Goal: Information Seeking & Learning: Compare options

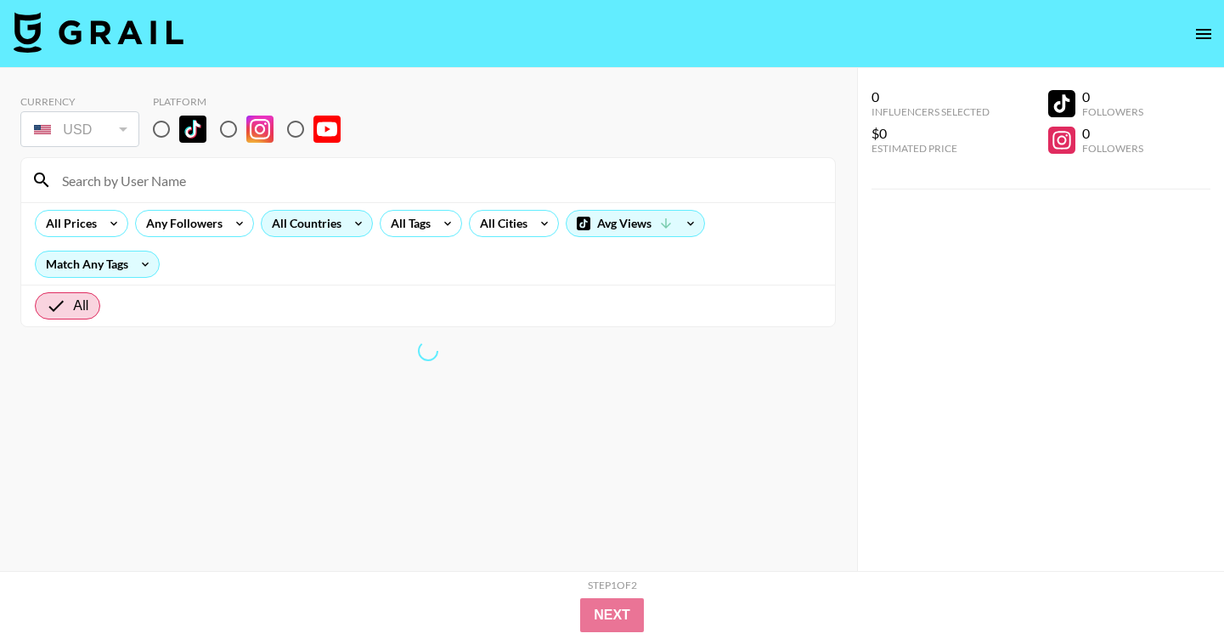
click at [310, 222] on div "All Countries" at bounding box center [303, 223] width 83 height 25
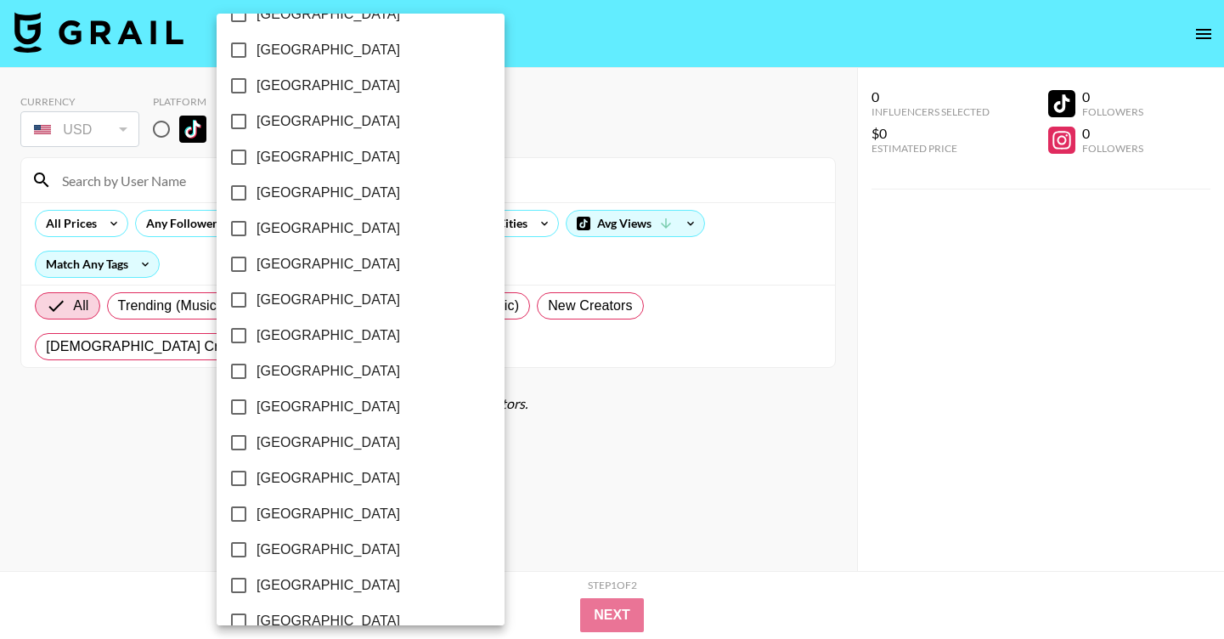
scroll to position [1342, 0]
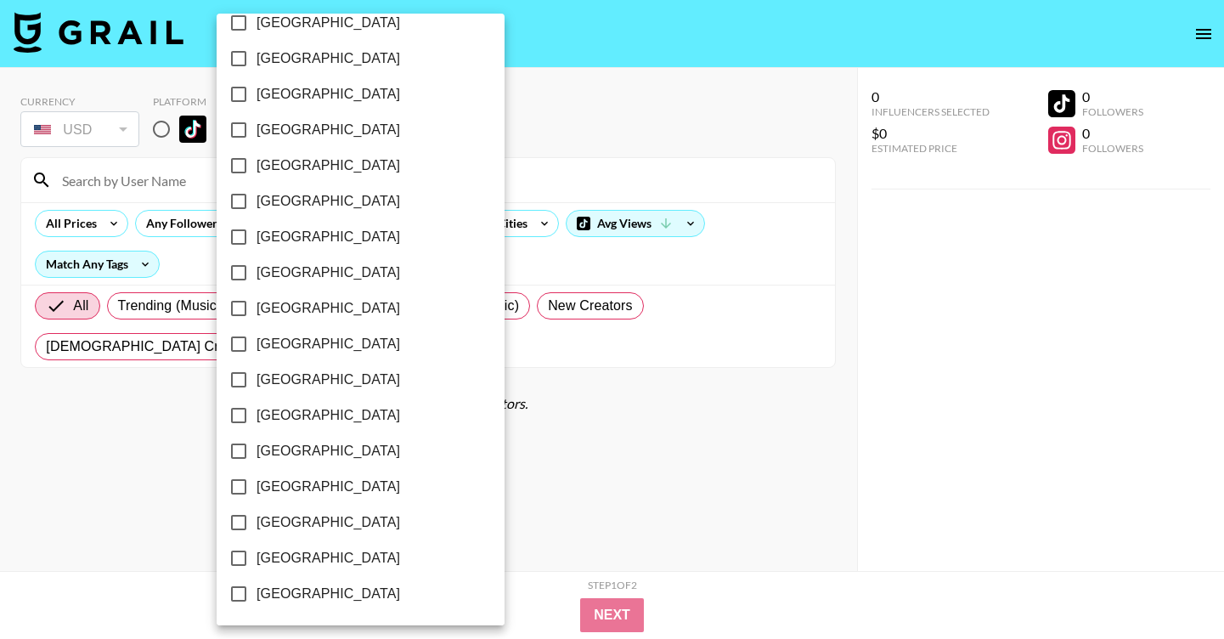
click at [323, 557] on span "[GEOGRAPHIC_DATA]" at bounding box center [327, 558] width 143 height 20
click at [256, 557] on input "[GEOGRAPHIC_DATA]" at bounding box center [239, 558] width 36 height 36
checkbox input "true"
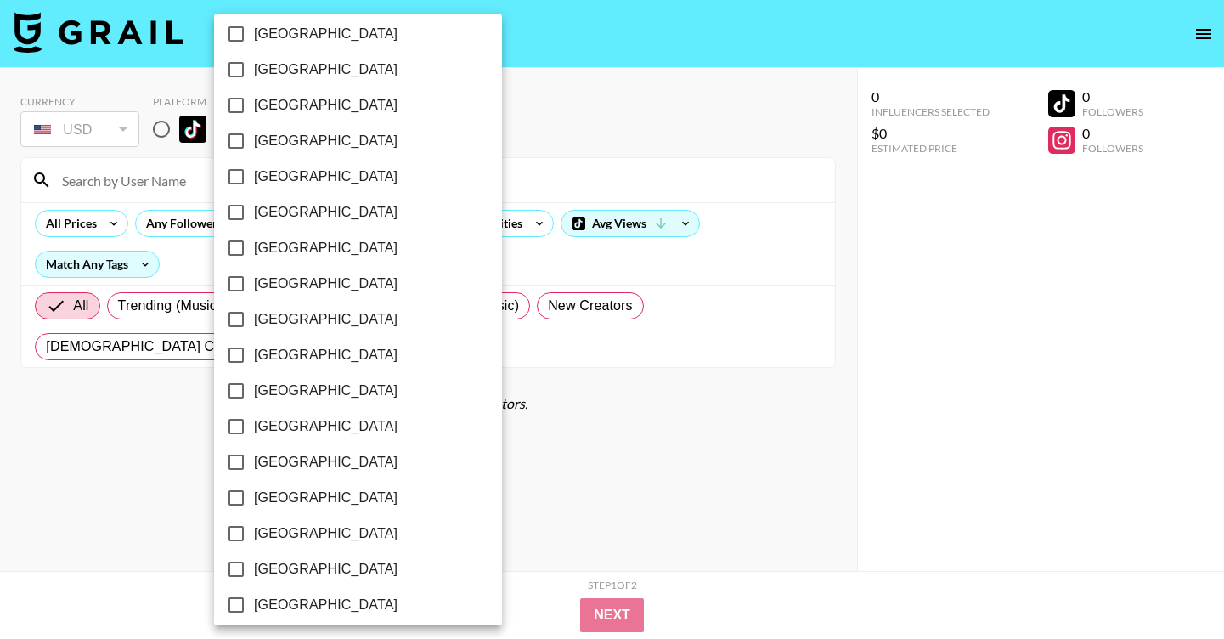
scroll to position [1217, 0]
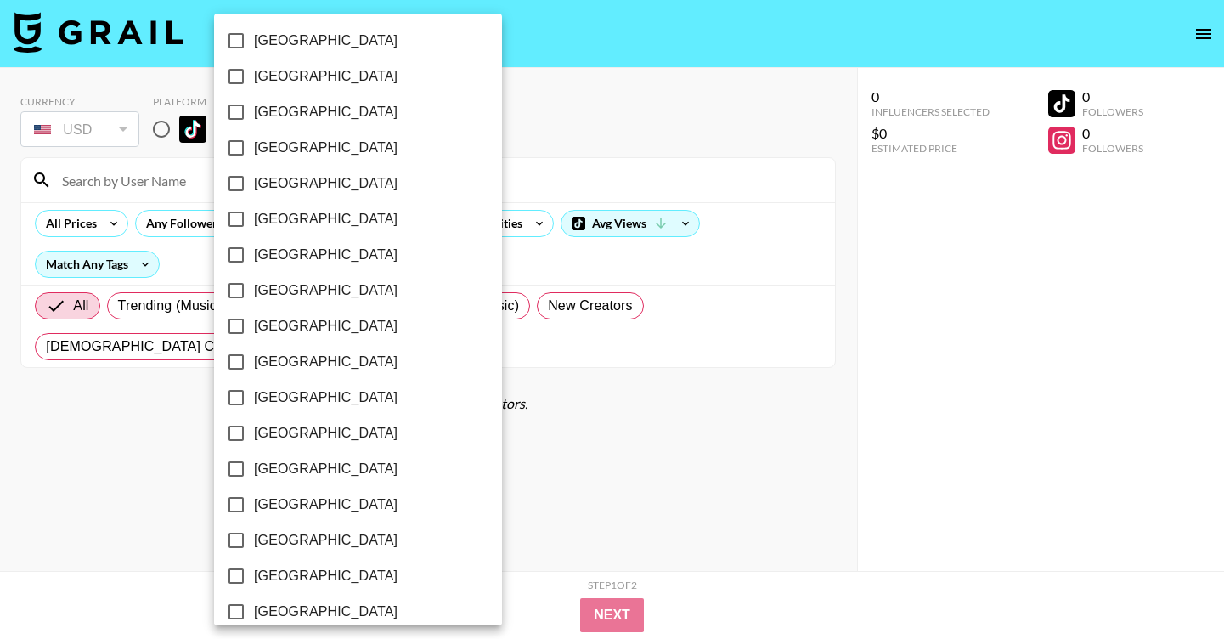
click at [312, 105] on span "[GEOGRAPHIC_DATA]" at bounding box center [325, 112] width 143 height 20
click at [254, 105] on input "[GEOGRAPHIC_DATA]" at bounding box center [236, 112] width 36 height 36
checkbox input "true"
click at [514, 100] on div at bounding box center [612, 319] width 1224 height 639
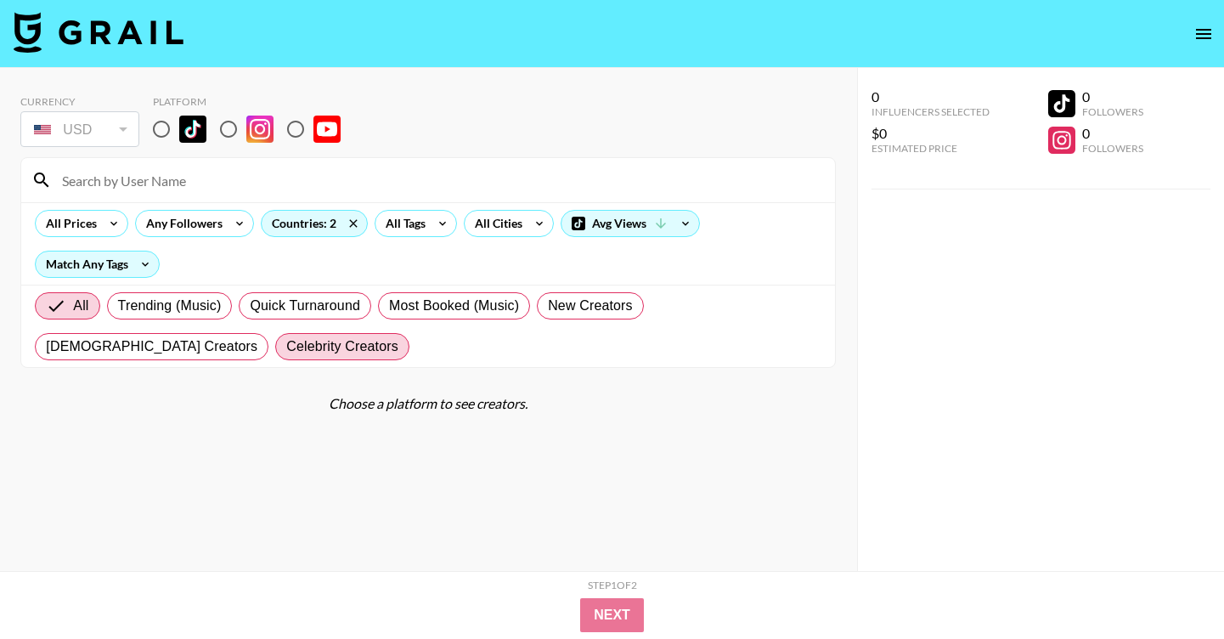
click at [286, 342] on span "Celebrity Creators" at bounding box center [342, 346] width 112 height 20
click at [286, 346] on input "Celebrity Creators" at bounding box center [286, 346] width 0 height 0
radio input "true"
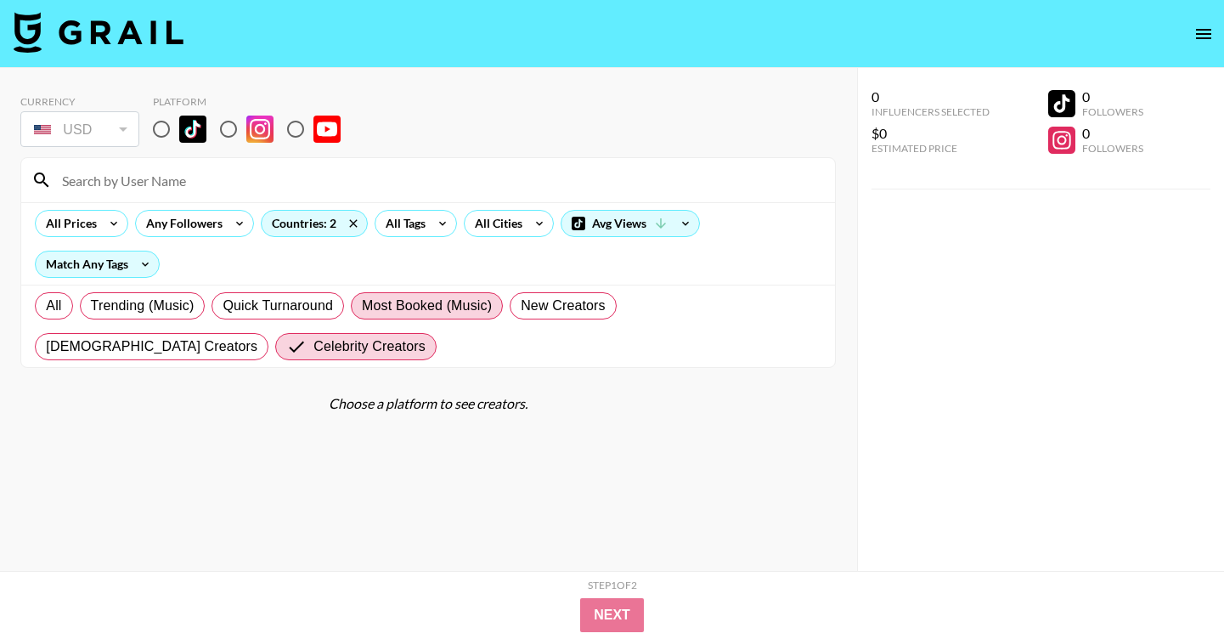
click at [429, 305] on span "Most Booked (Music)" at bounding box center [427, 305] width 130 height 20
click at [362, 306] on input "Most Booked (Music)" at bounding box center [362, 306] width 0 height 0
radio input "true"
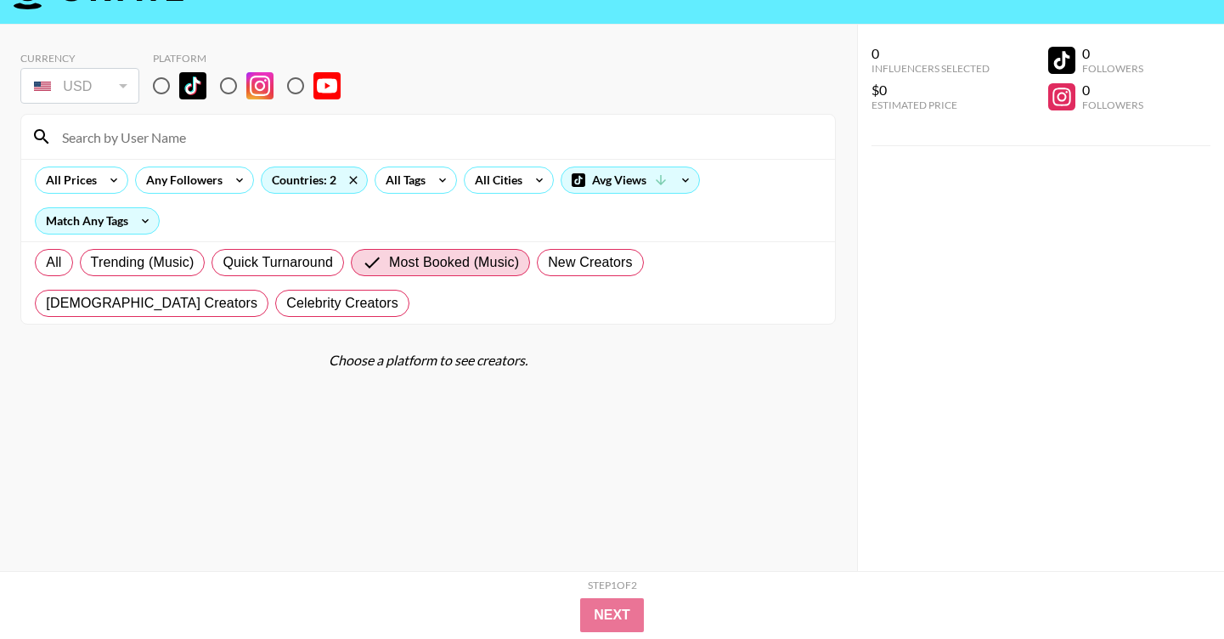
scroll to position [48, 0]
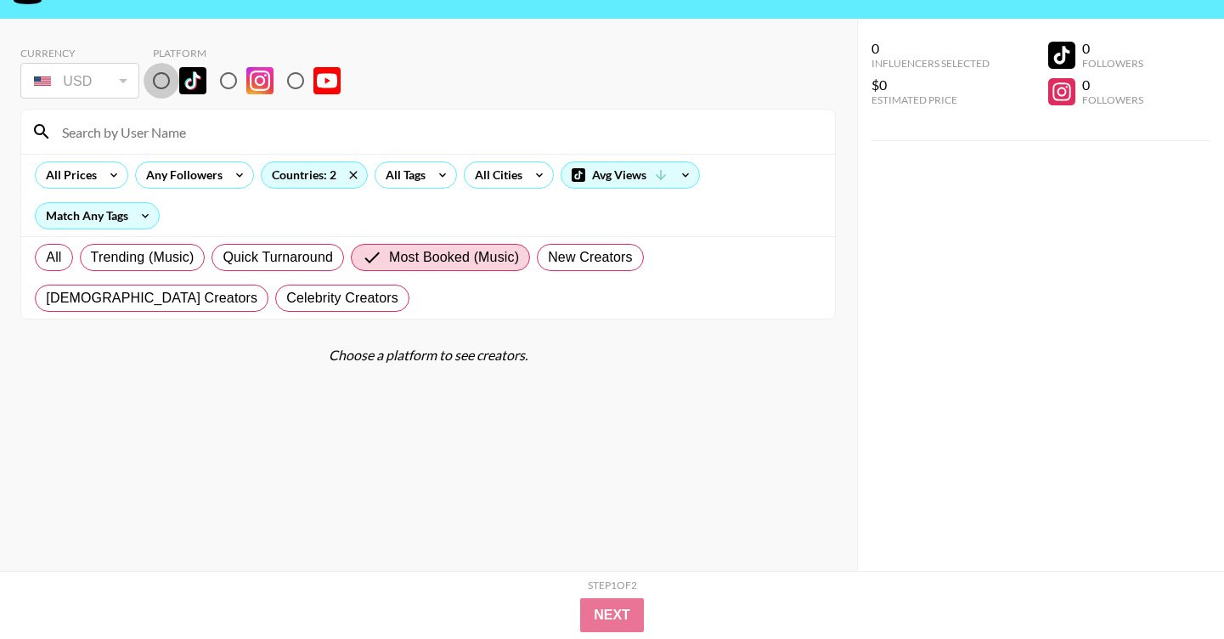
click at [161, 90] on input "radio" at bounding box center [161, 81] width 36 height 36
radio input "true"
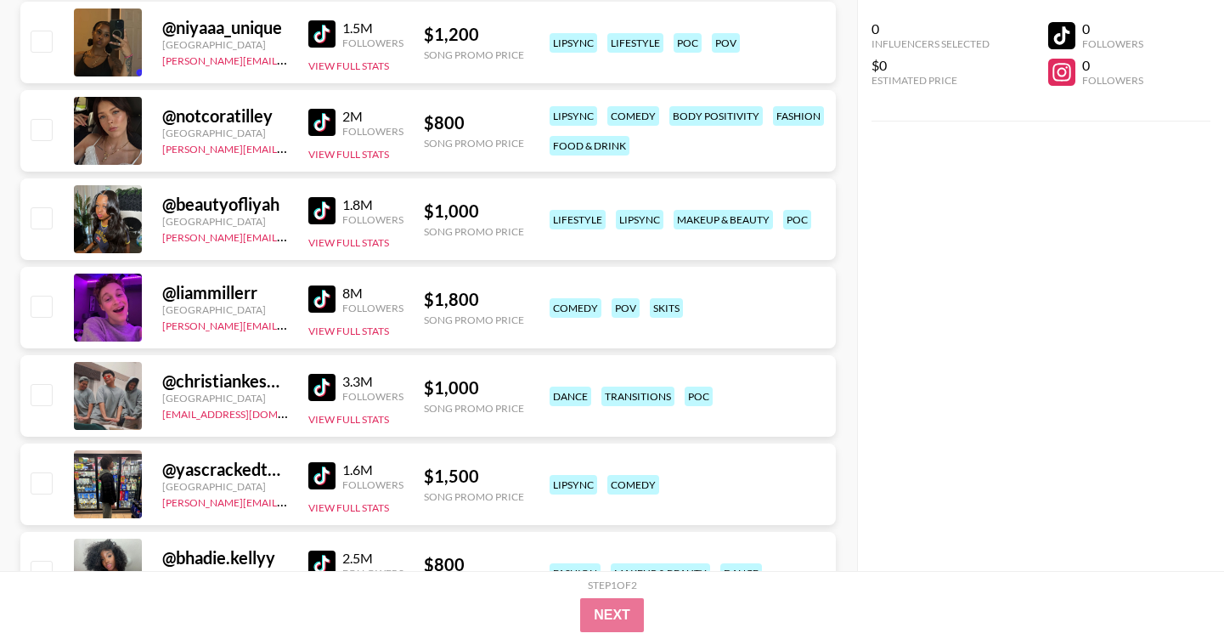
scroll to position [735, 0]
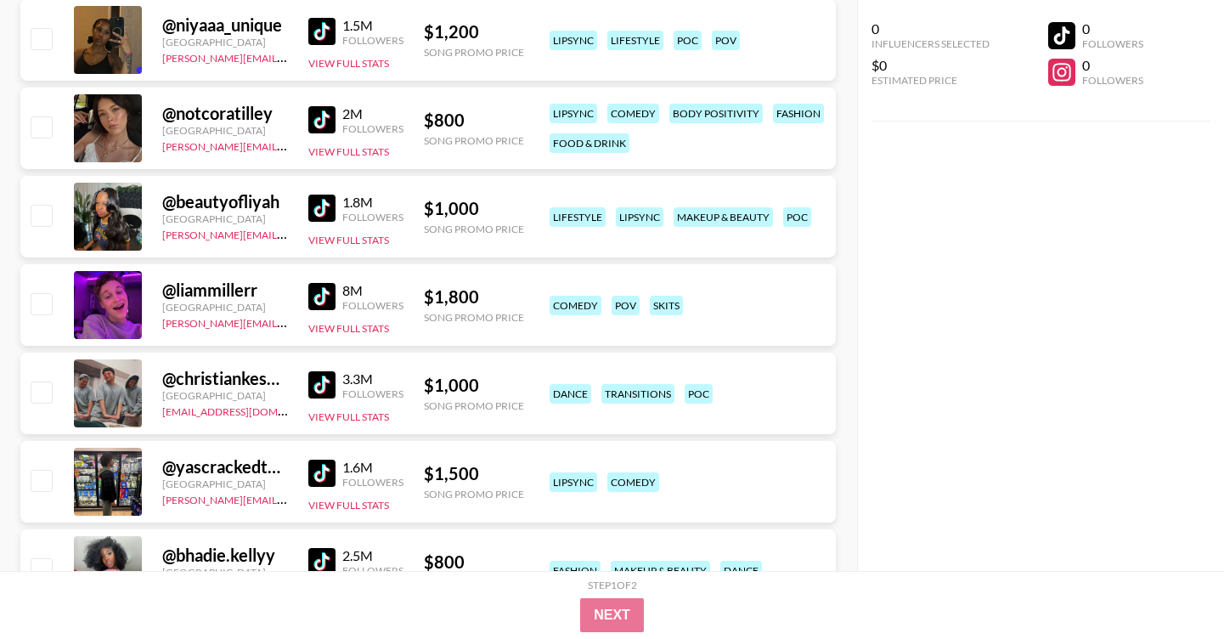
click at [324, 290] on img at bounding box center [321, 296] width 27 height 27
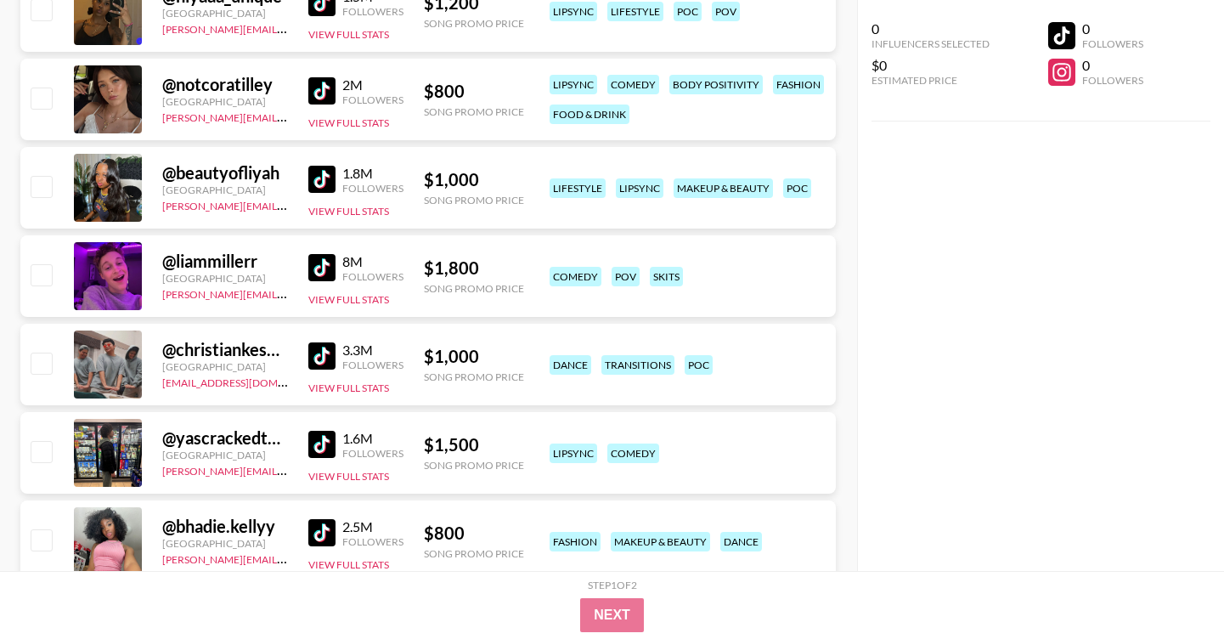
scroll to position [763, 0]
click at [327, 352] on img at bounding box center [321, 356] width 27 height 27
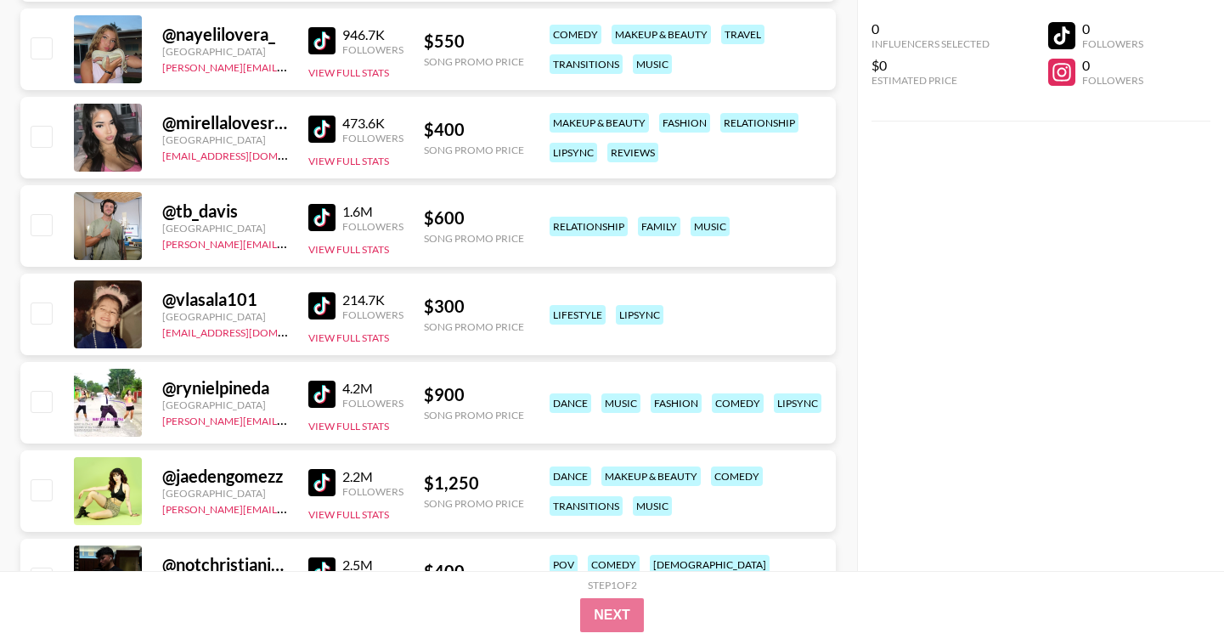
scroll to position [3553, 0]
click at [327, 397] on img at bounding box center [321, 393] width 27 height 27
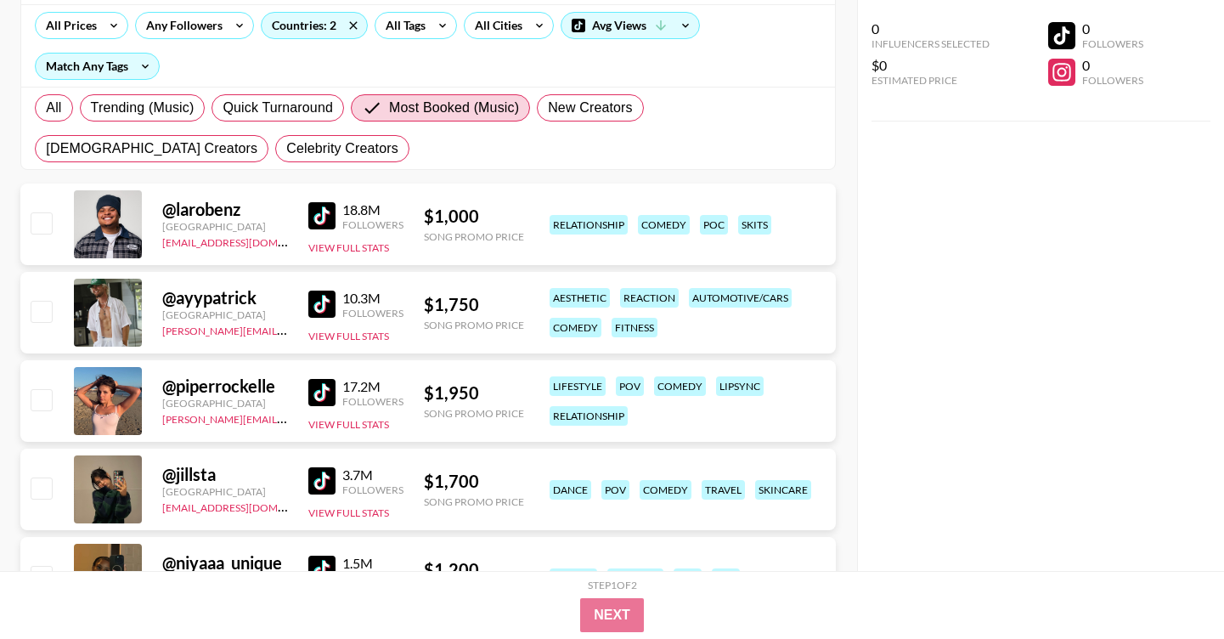
scroll to position [0, 0]
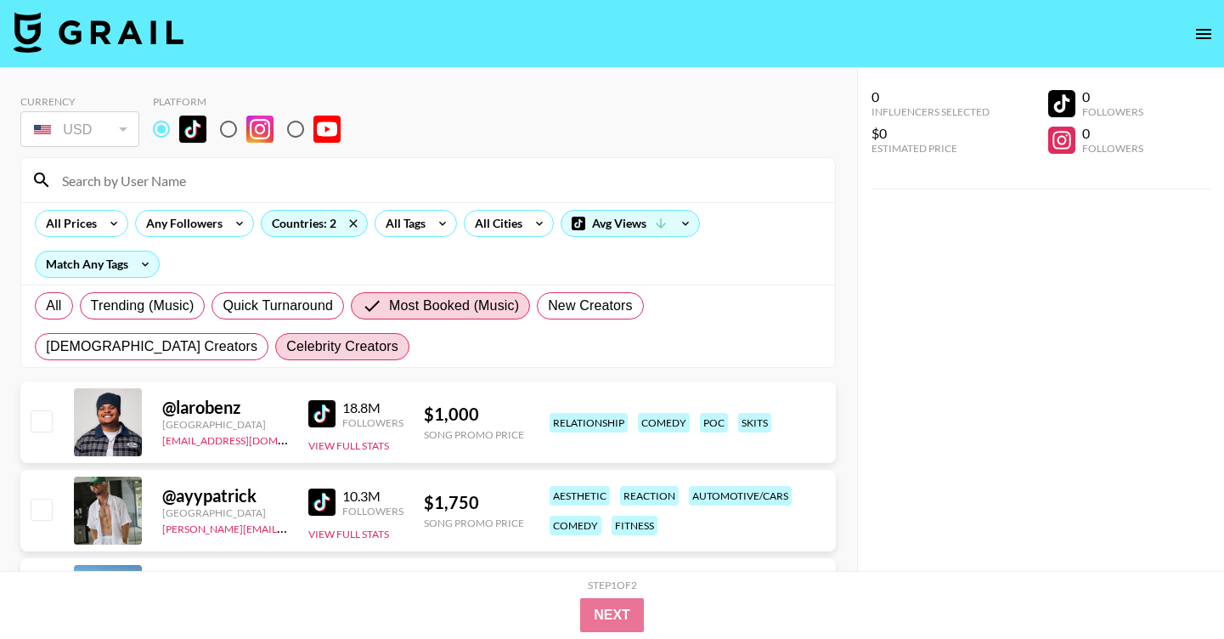
click at [286, 352] on span "Celebrity Creators" at bounding box center [342, 346] width 112 height 20
click at [286, 346] on input "Celebrity Creators" at bounding box center [286, 346] width 0 height 0
radio input "true"
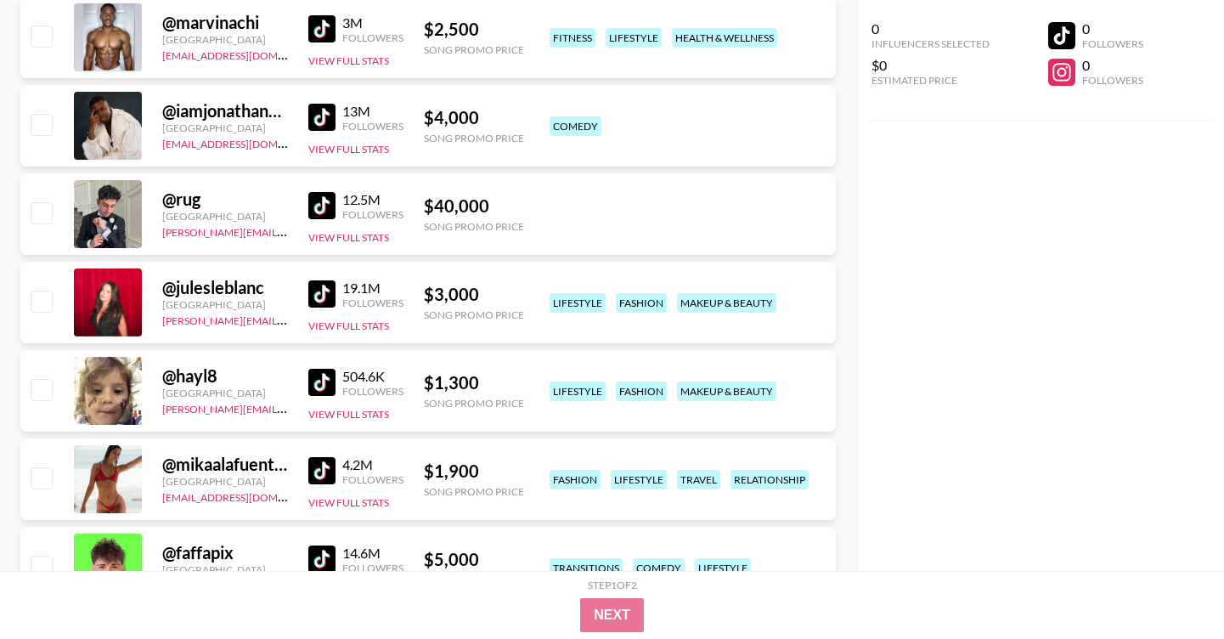
scroll to position [475, 0]
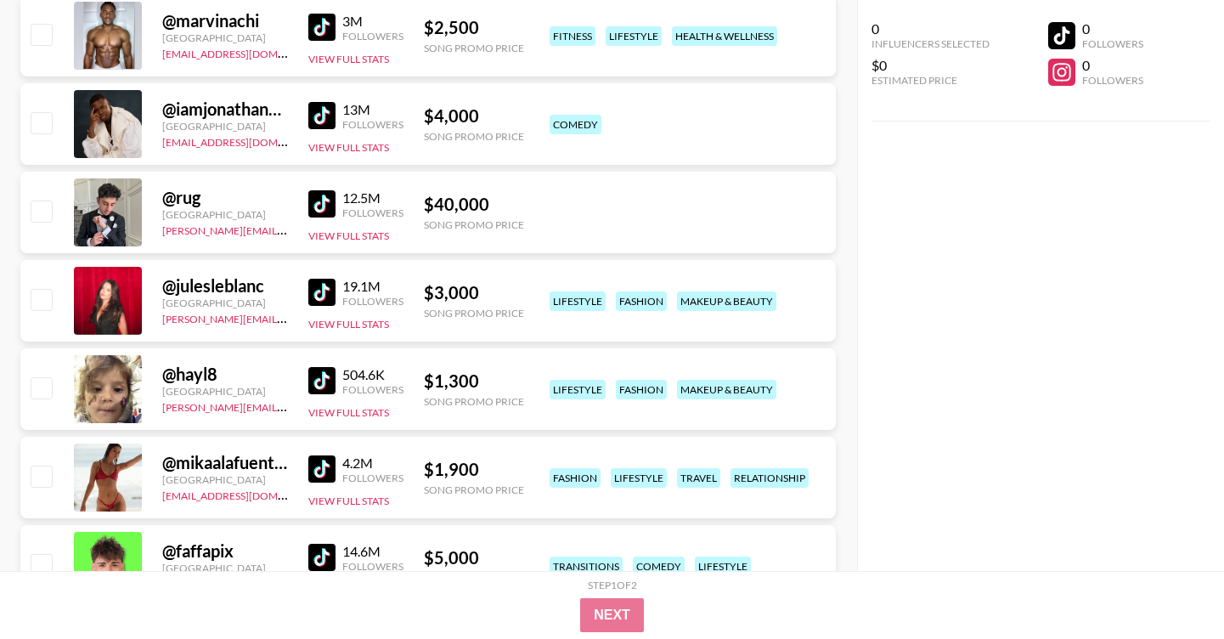
click at [323, 289] on img at bounding box center [321, 292] width 27 height 27
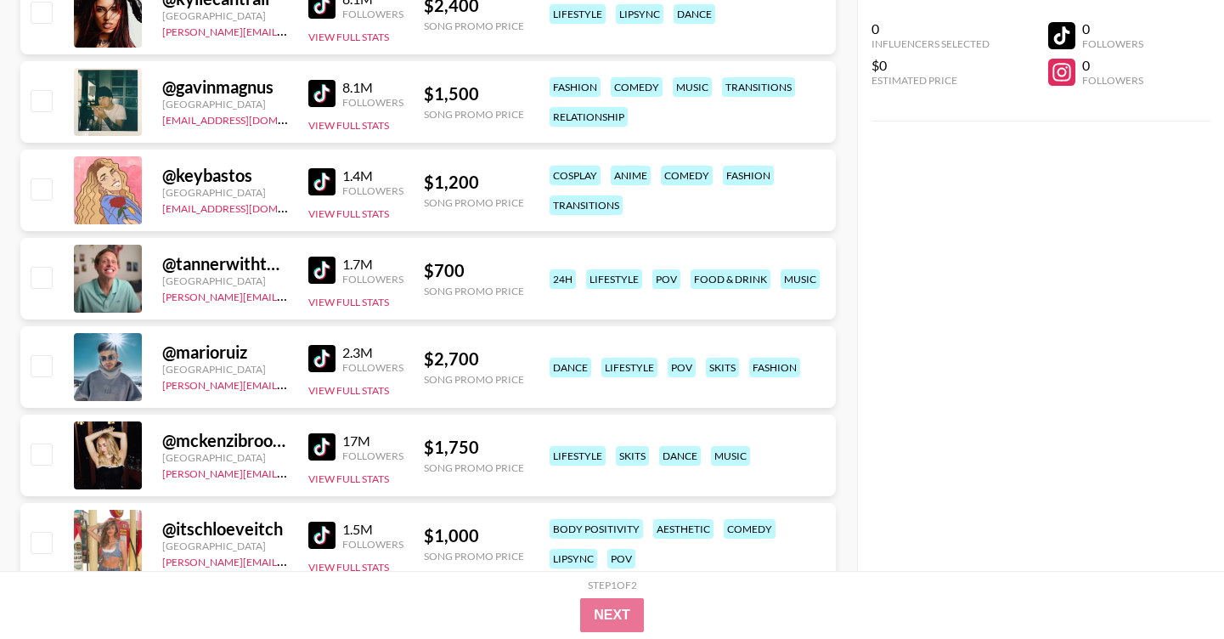
scroll to position [1504, 0]
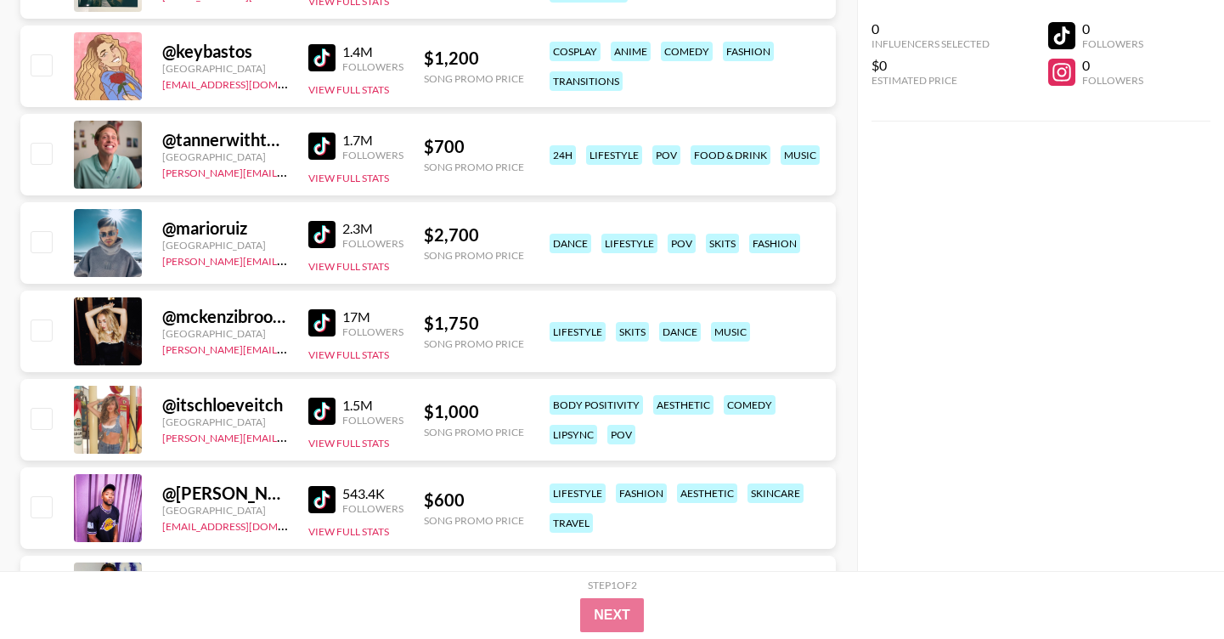
click at [323, 410] on img at bounding box center [321, 410] width 27 height 27
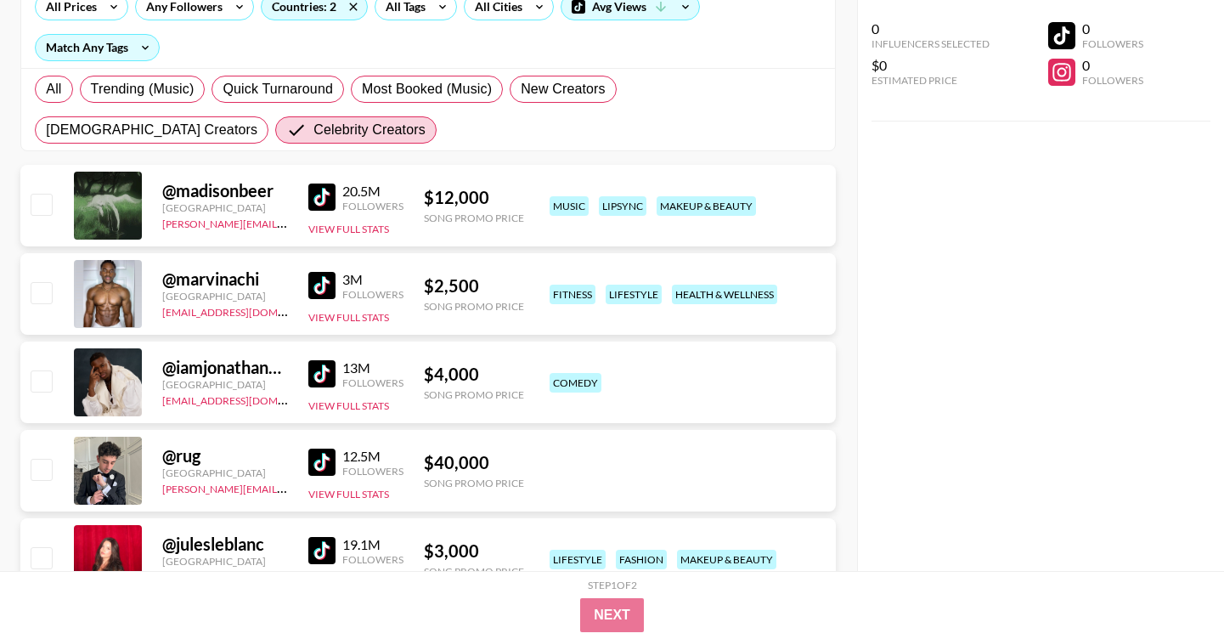
scroll to position [0, 0]
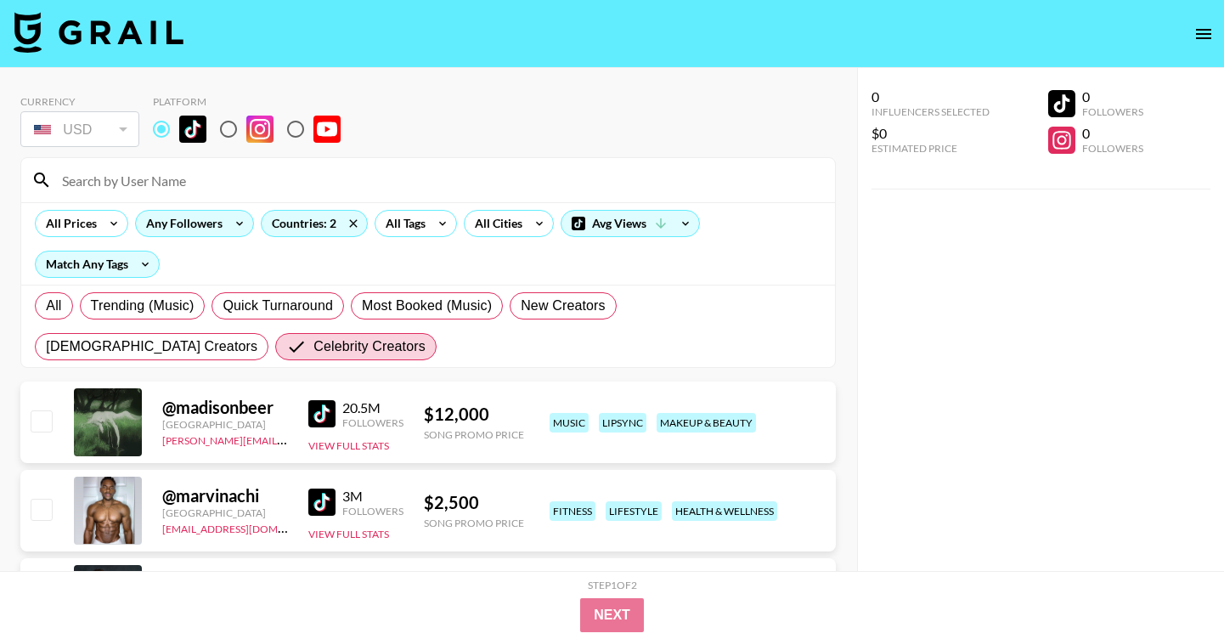
click at [233, 222] on icon at bounding box center [239, 223] width 27 height 25
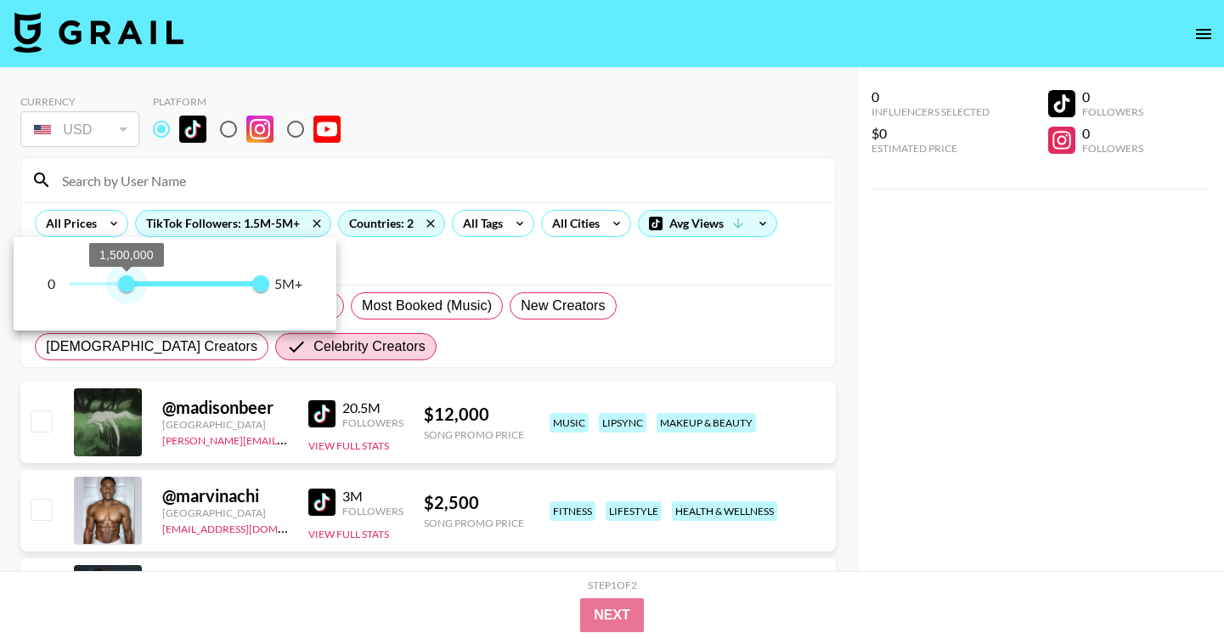
type input "1400000"
drag, startPoint x: 68, startPoint y: 284, endPoint x: 123, endPoint y: 283, distance: 55.2
click at [123, 283] on span "1,400,000" at bounding box center [122, 283] width 17 height 17
click at [594, 624] on div at bounding box center [612, 319] width 1224 height 639
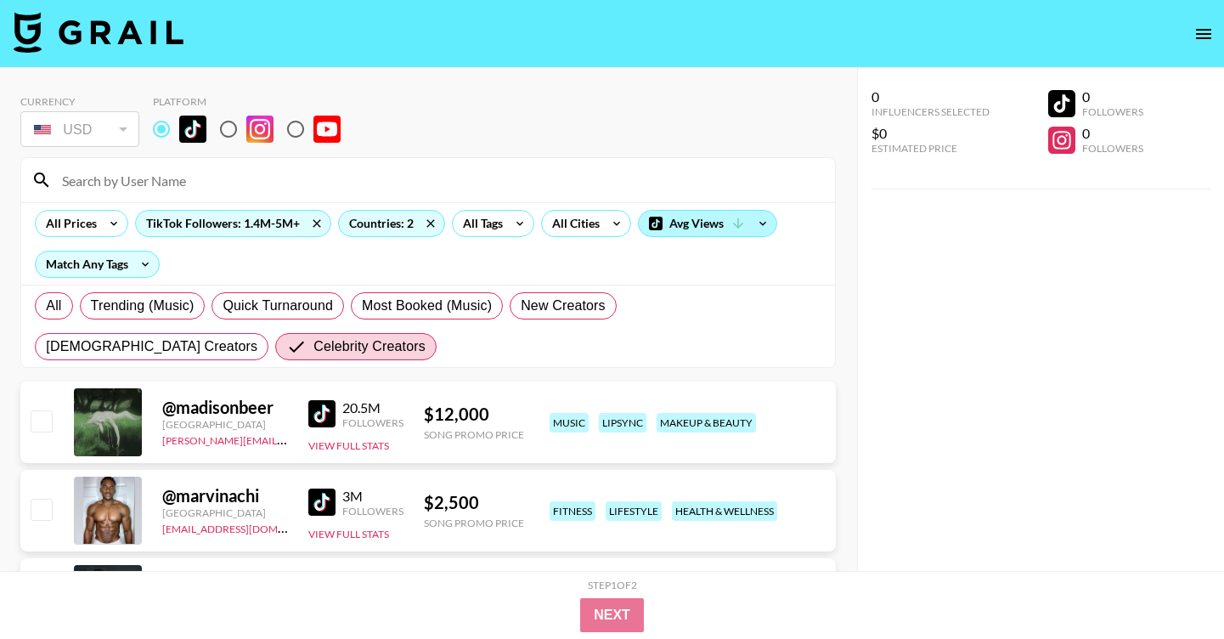
click at [728, 215] on div "Avg Views" at bounding box center [708, 223] width 138 height 25
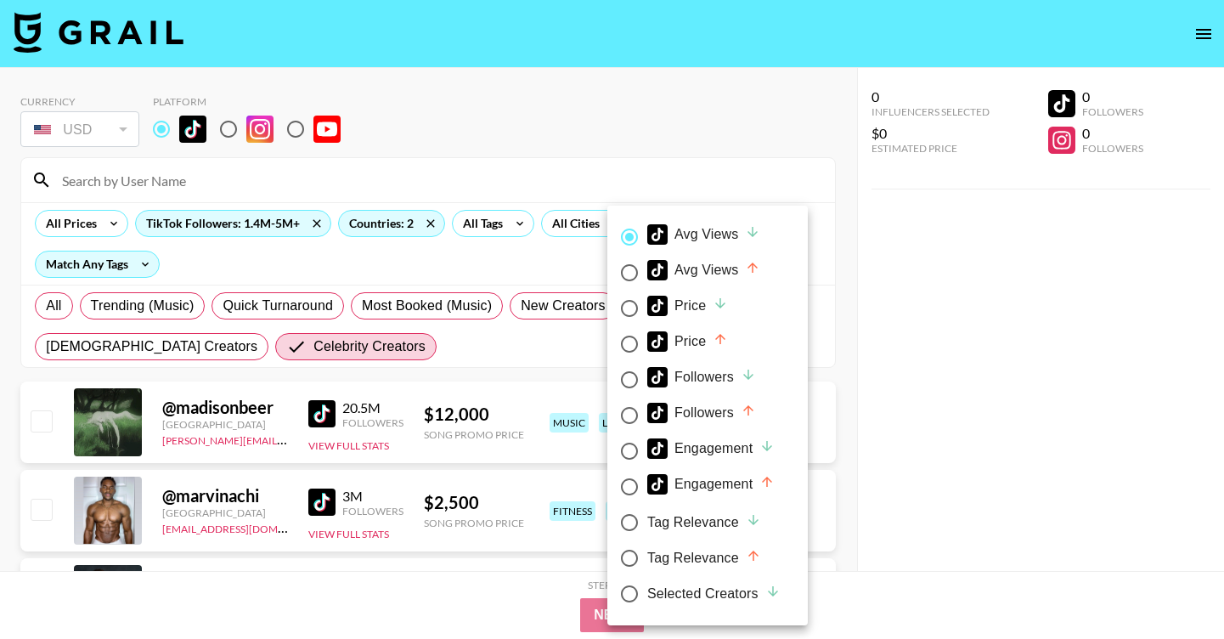
click at [839, 295] on div at bounding box center [612, 319] width 1224 height 639
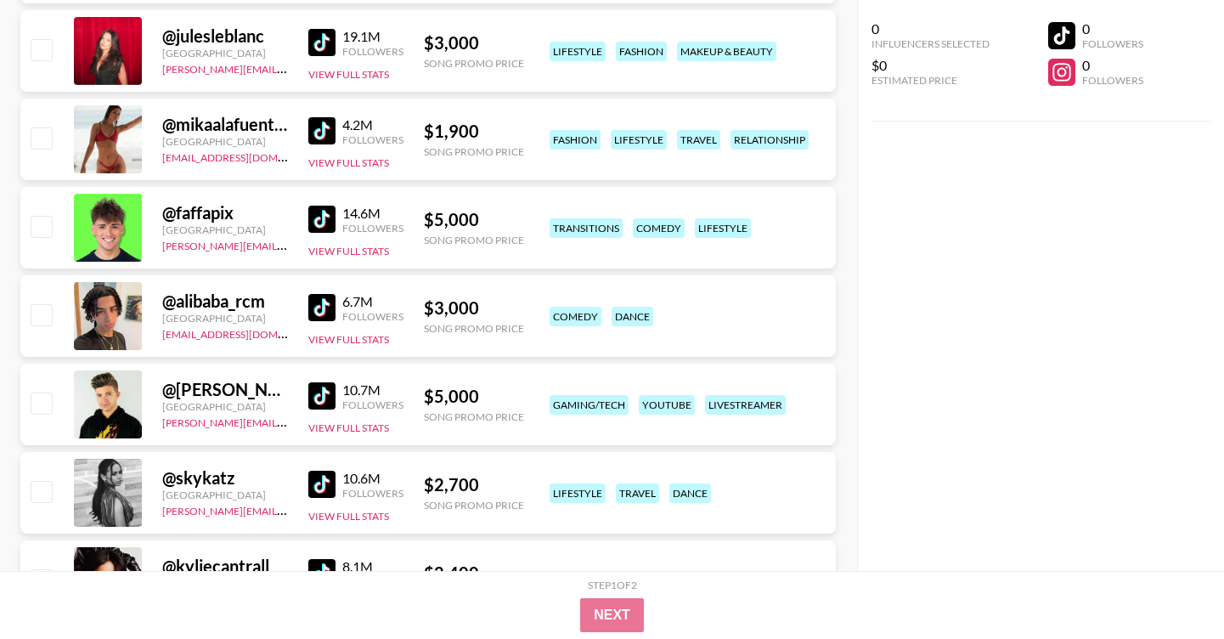
scroll to position [725, 0]
click at [318, 481] on img at bounding box center [321, 483] width 27 height 27
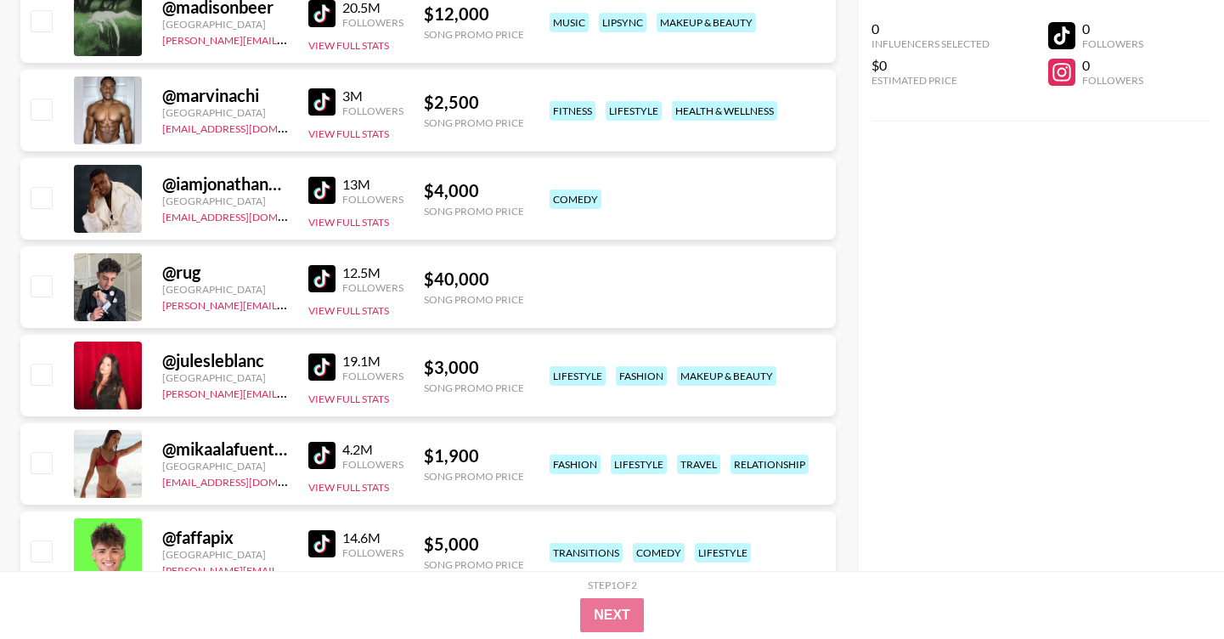
scroll to position [0, 0]
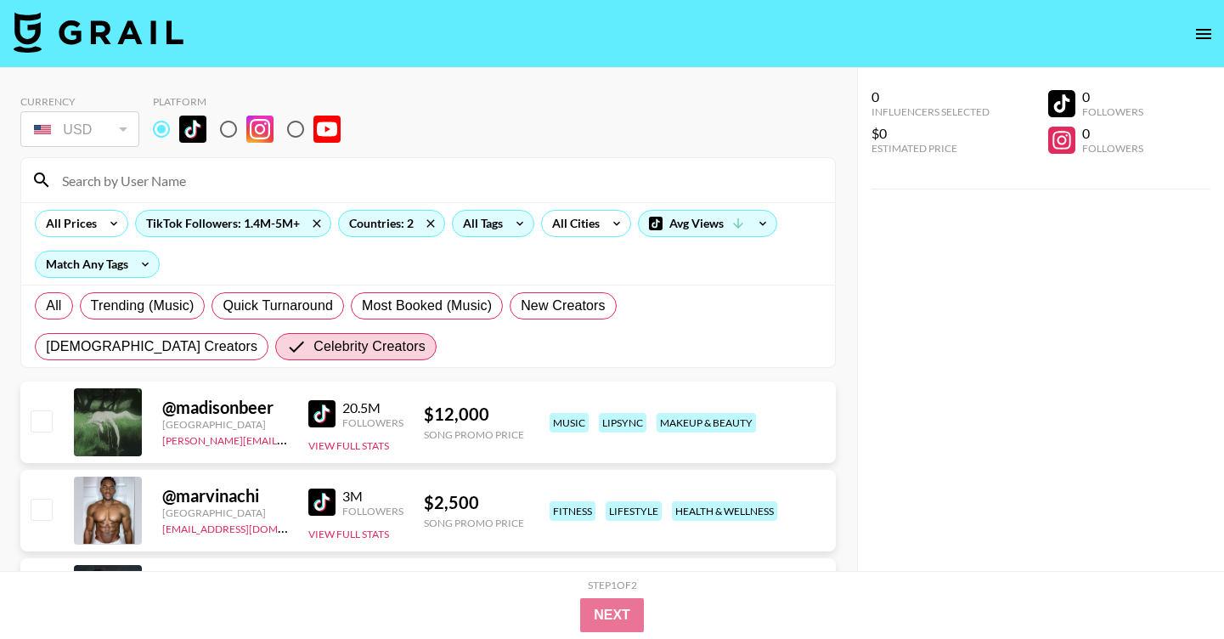
click at [498, 233] on div "All Tags" at bounding box center [493, 223] width 82 height 27
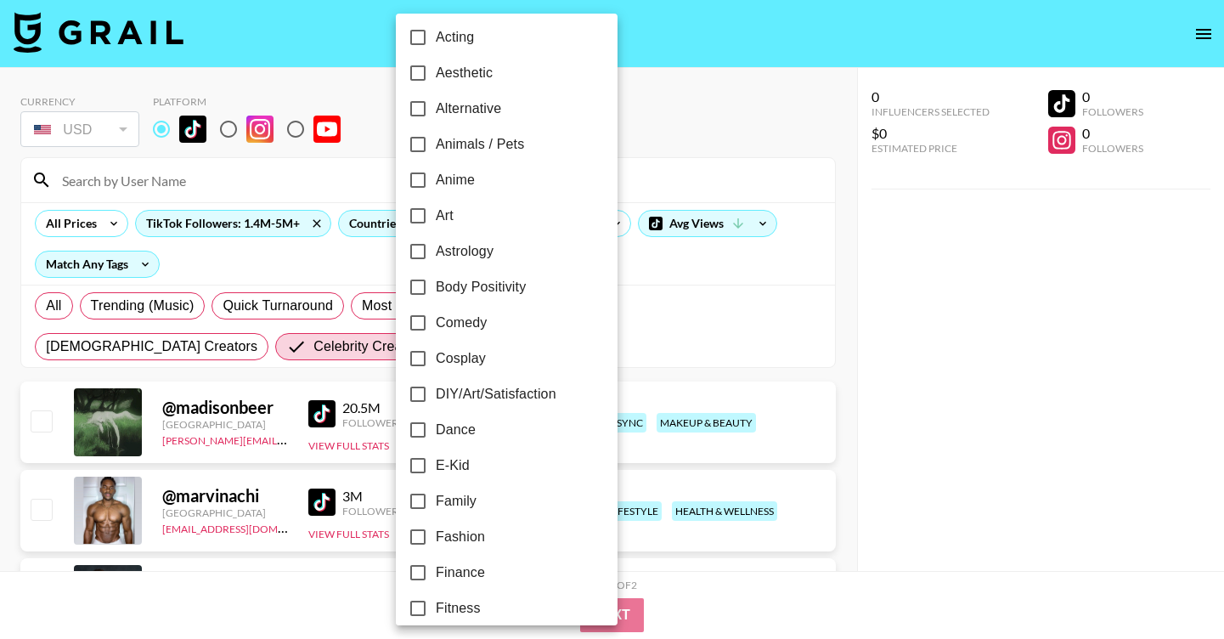
scroll to position [46, 0]
click at [471, 425] on span "Dance" at bounding box center [456, 427] width 40 height 20
click at [436, 425] on input "Dance" at bounding box center [418, 427] width 36 height 36
checkbox input "true"
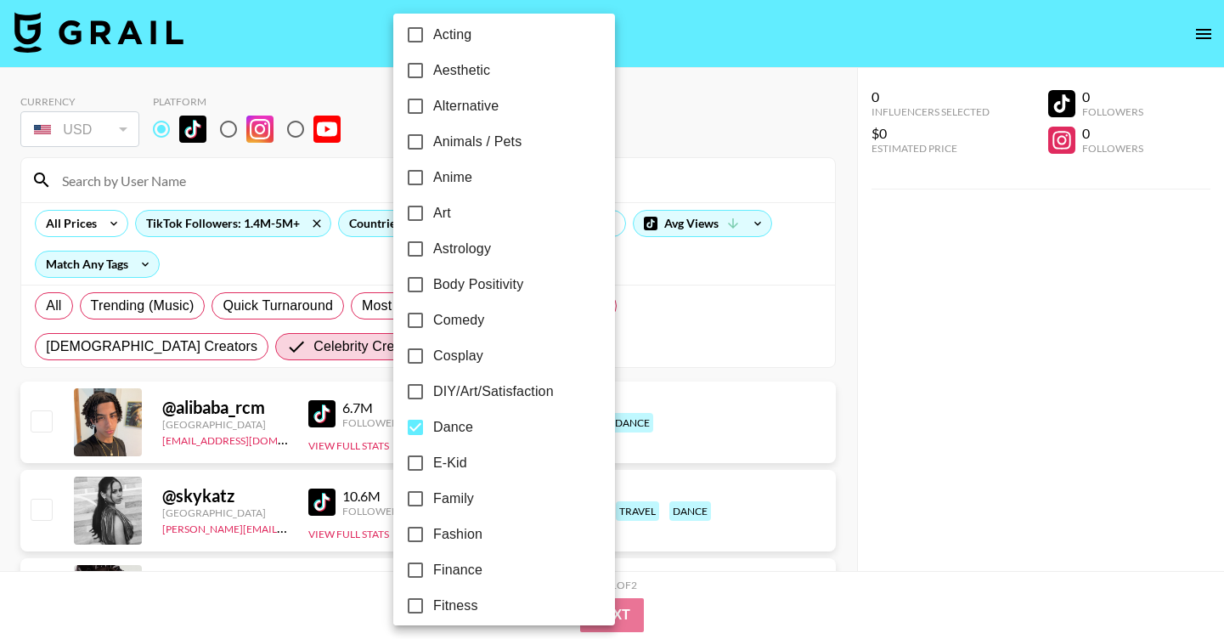
click at [813, 257] on div at bounding box center [612, 319] width 1224 height 639
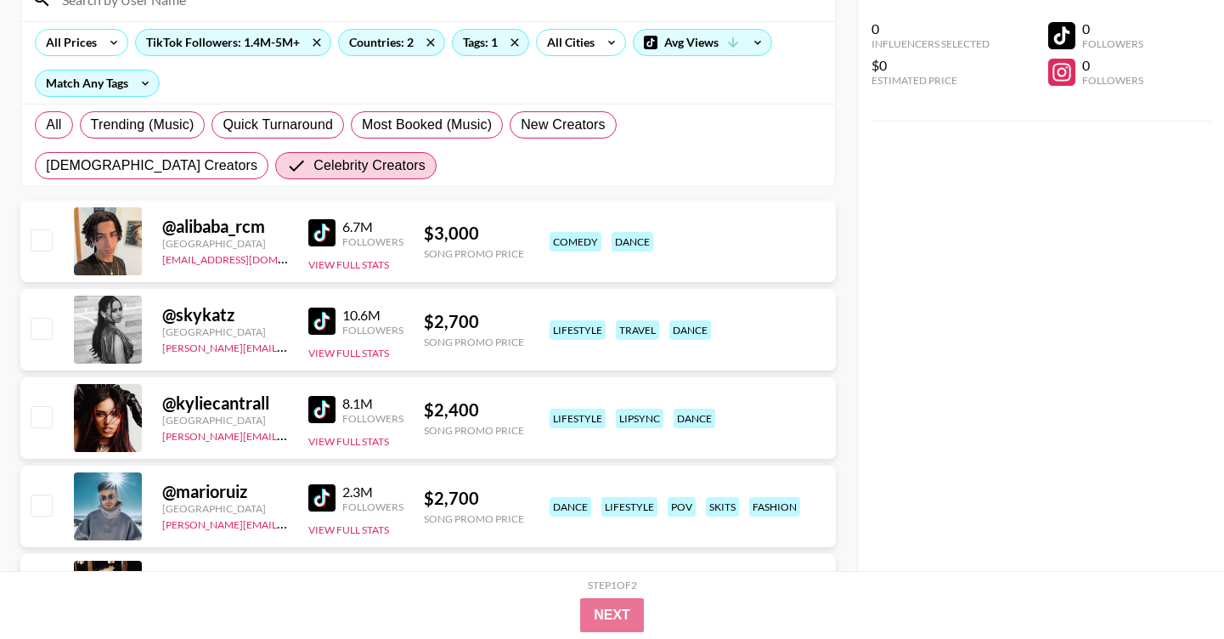
scroll to position [293, 0]
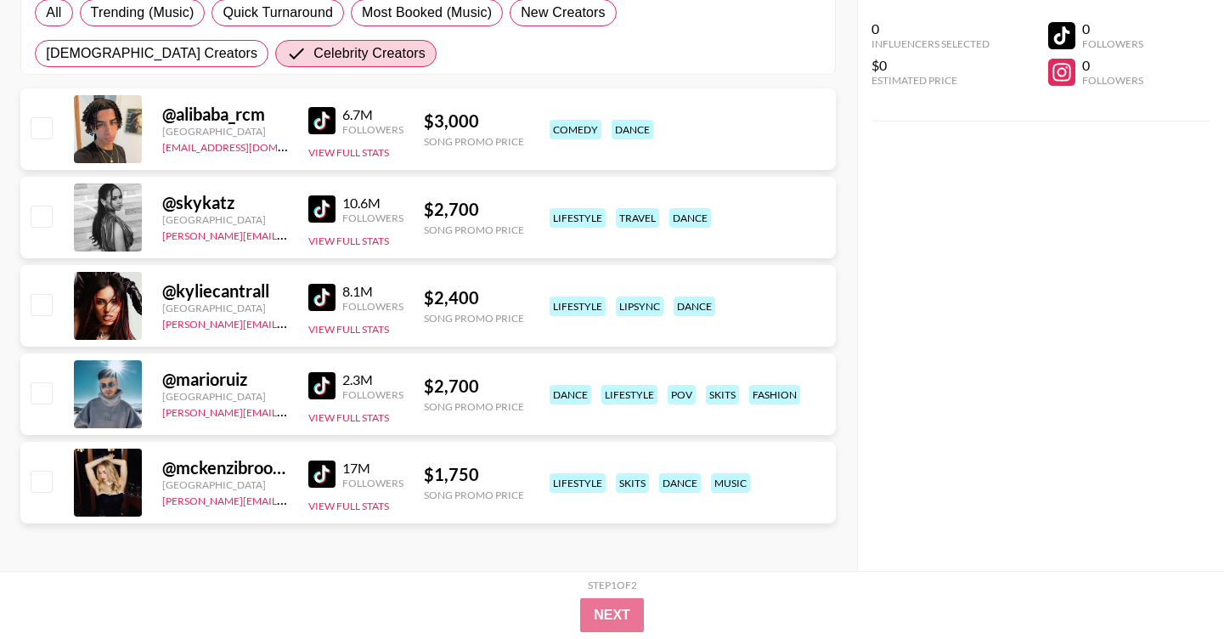
click at [321, 471] on img at bounding box center [321, 473] width 27 height 27
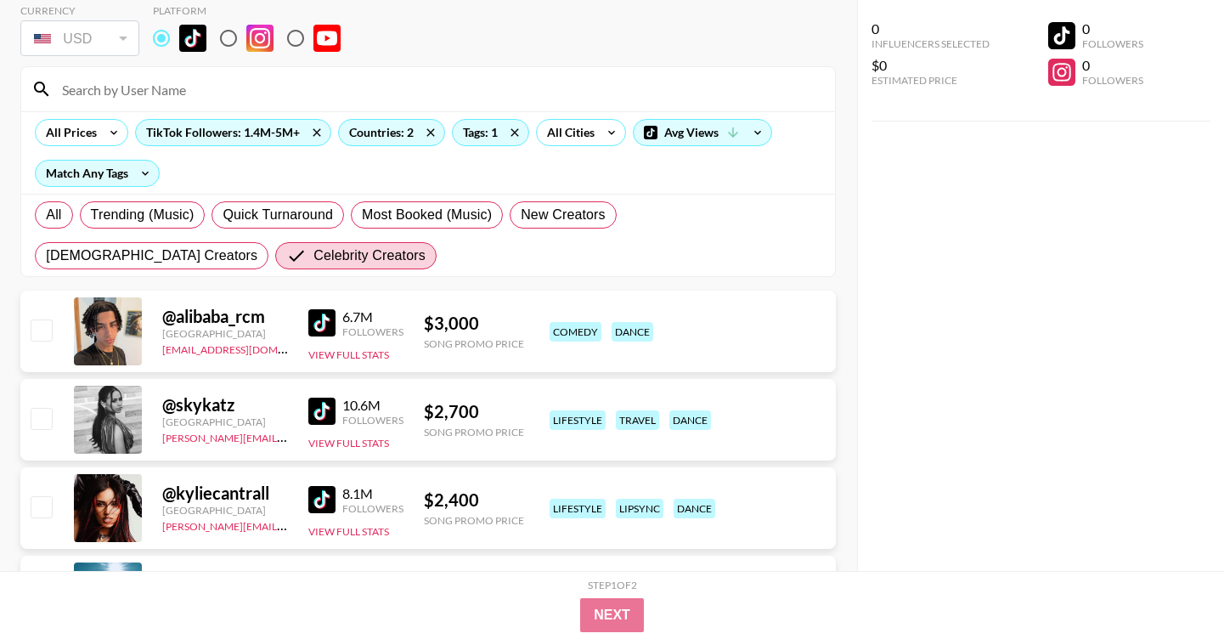
scroll to position [0, 0]
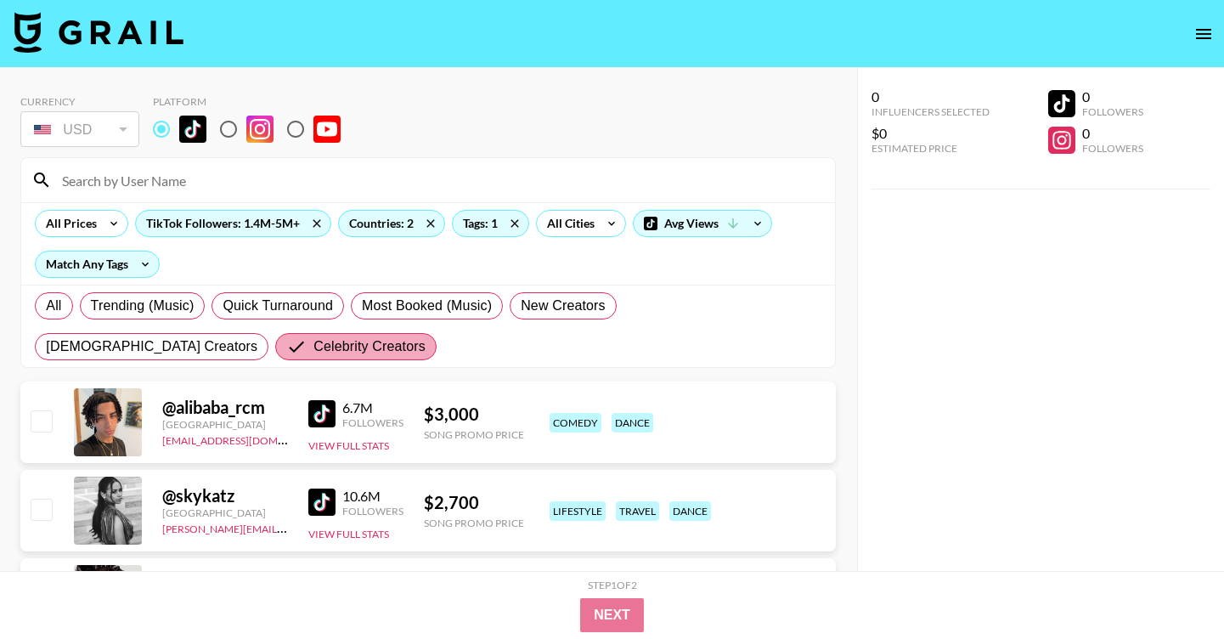
click at [313, 344] on span "Celebrity Creators" at bounding box center [369, 346] width 112 height 20
click at [286, 344] on input "Celebrity Creators" at bounding box center [299, 346] width 27 height 20
click at [313, 342] on span "Celebrity Creators" at bounding box center [369, 346] width 112 height 20
click at [286, 342] on input "Celebrity Creators" at bounding box center [299, 346] width 27 height 20
click at [66, 308] on label "All" at bounding box center [53, 305] width 37 height 27
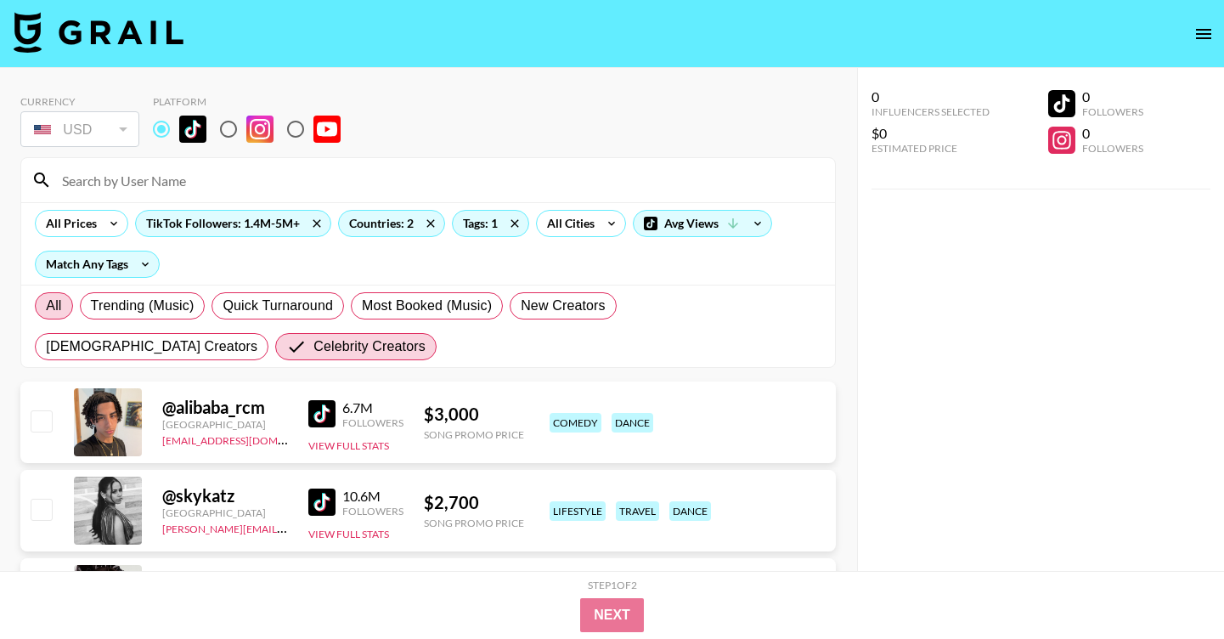
click at [46, 306] on input "All" at bounding box center [46, 306] width 0 height 0
radio input "true"
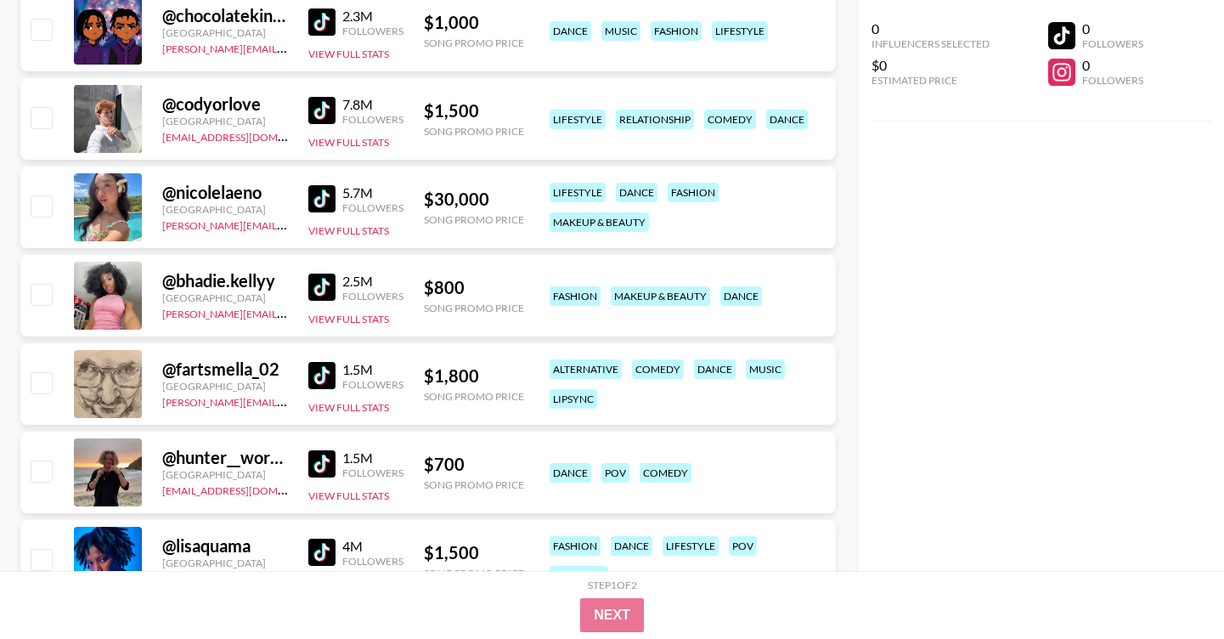
scroll to position [5689, 0]
click at [321, 374] on img at bounding box center [321, 376] width 27 height 27
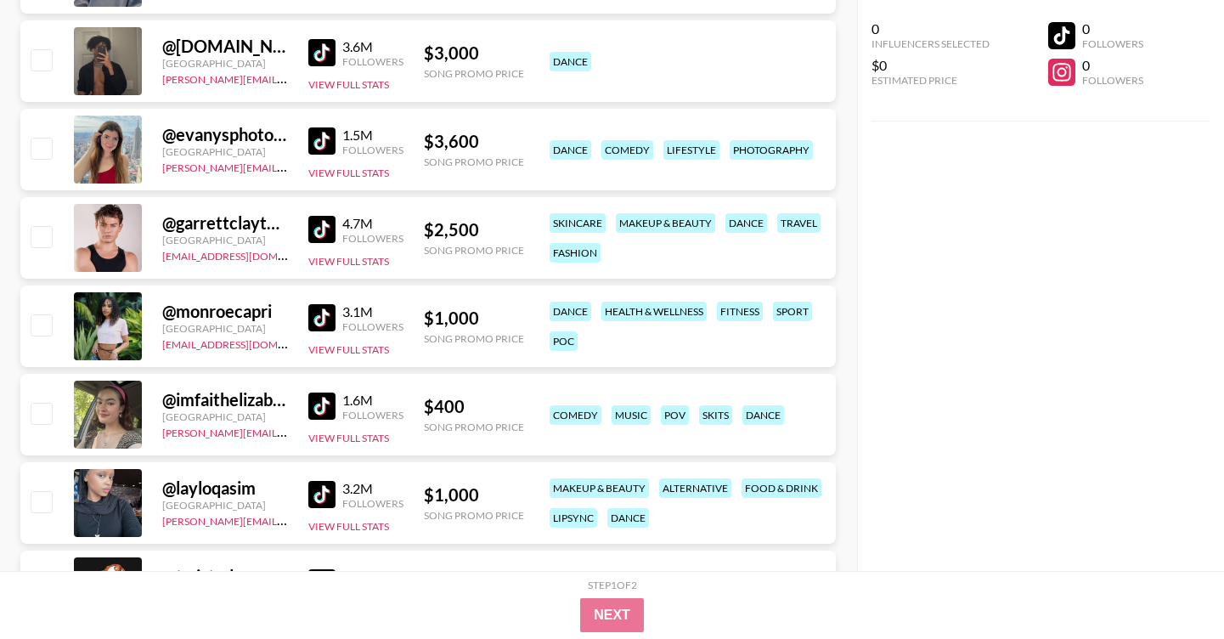
scroll to position [6631, 0]
click at [323, 310] on img at bounding box center [321, 316] width 27 height 27
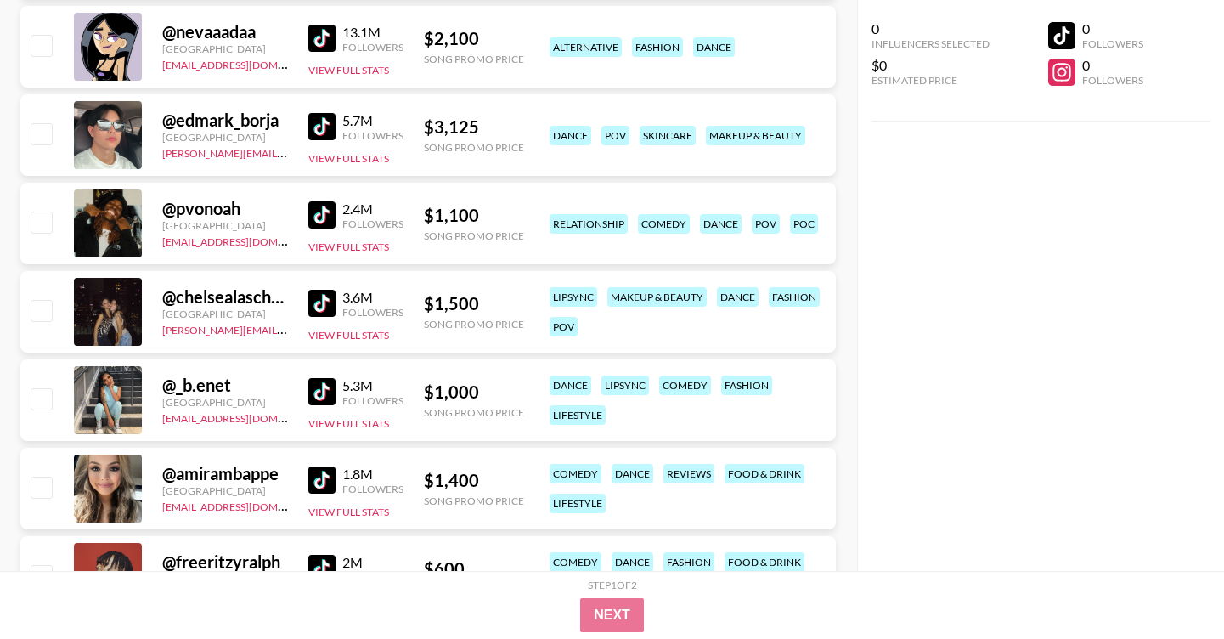
scroll to position [3323, 0]
